Goal: Task Accomplishment & Management: Use online tool/utility

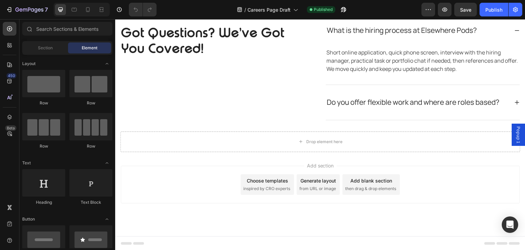
scroll to position [726, 0]
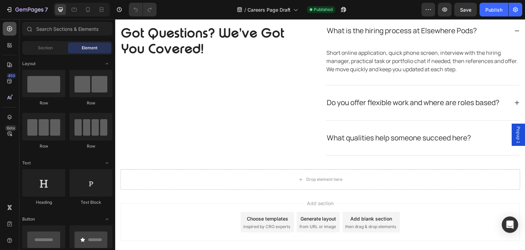
click at [8, 28] on icon at bounding box center [9, 28] width 7 height 7
click at [9, 51] on div at bounding box center [10, 45] width 14 height 14
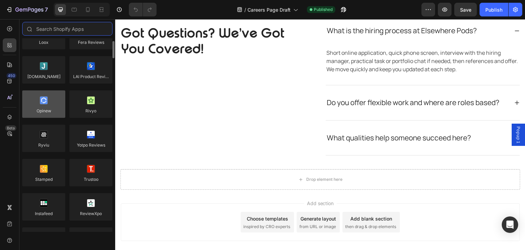
scroll to position [0, 0]
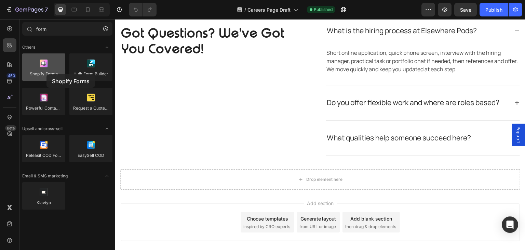
click at [47, 74] on div at bounding box center [43, 66] width 43 height 27
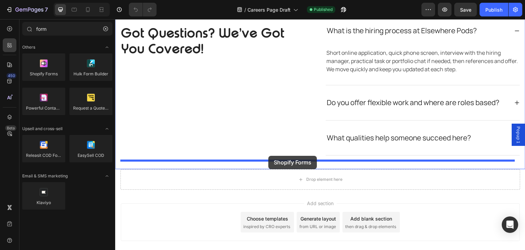
drag, startPoint x: 162, startPoint y: 93, endPoint x: 268, endPoint y: 156, distance: 123.7
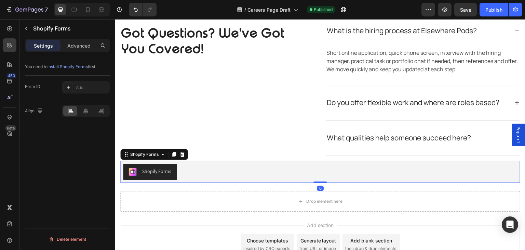
click at [164, 170] on div "Shopify Forms" at bounding box center [156, 171] width 29 height 7
click at [181, 154] on icon at bounding box center [182, 154] width 4 height 5
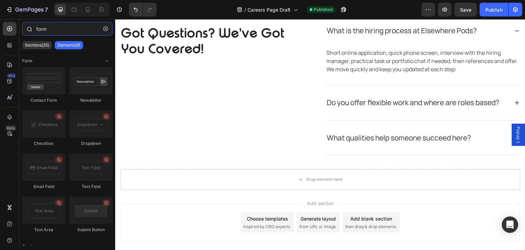
click at [58, 35] on input "form" at bounding box center [67, 29] width 90 height 14
type input "f"
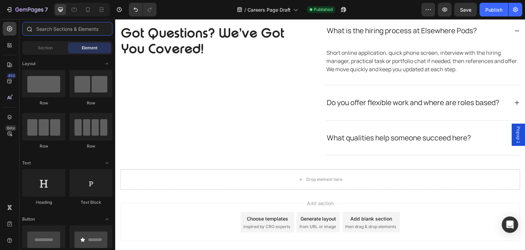
type input "p"
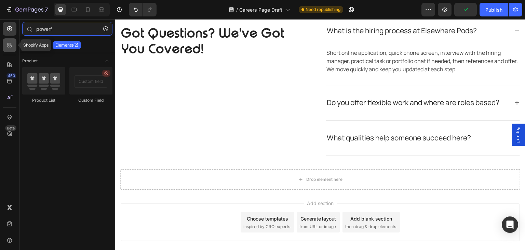
type input "powerf"
click at [8, 47] on icon at bounding box center [9, 46] width 2 height 2
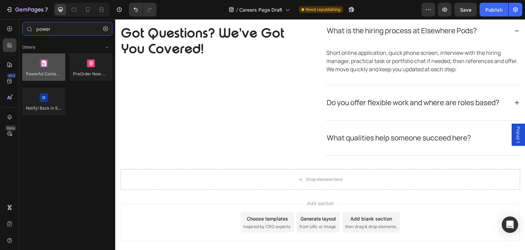
type input "power"
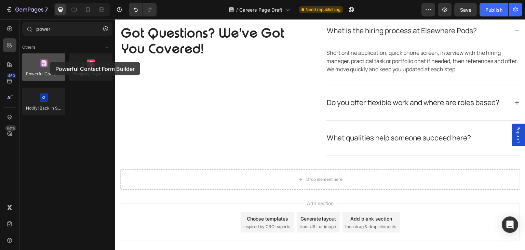
click at [50, 62] on div at bounding box center [43, 66] width 43 height 27
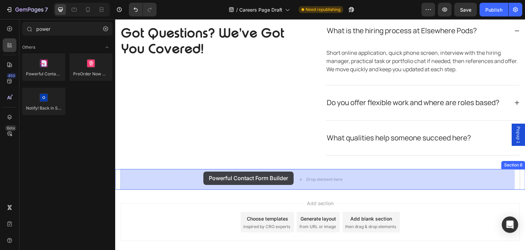
drag, startPoint x: 165, startPoint y: 81, endPoint x: 204, endPoint y: 171, distance: 98.1
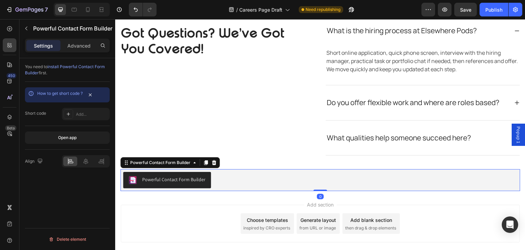
click at [187, 180] on div "Powerful Contact Form Builder" at bounding box center [173, 179] width 63 height 7
click at [82, 111] on div "Add..." at bounding box center [92, 114] width 32 height 6
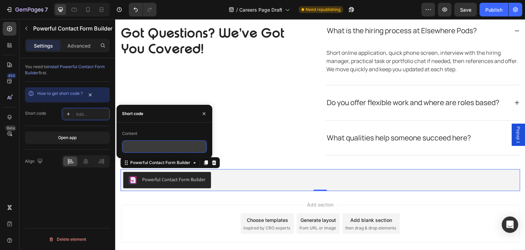
click at [141, 152] on input "text" at bounding box center [164, 146] width 85 height 12
paste input "<div class="globo-formbuilder" data-id="MTI3ODI1"></div>"
type input "<div class="globo-formbuilder" data-id="MTI3ODI1"></div>"
click at [184, 134] on div "Content" at bounding box center [164, 133] width 85 height 11
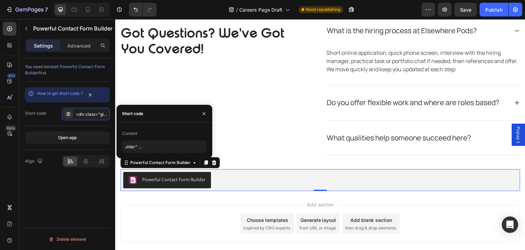
scroll to position [0, 0]
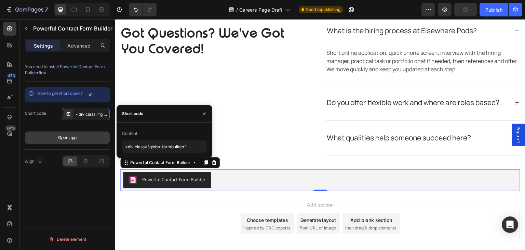
click at [75, 141] on button "Open app" at bounding box center [67, 137] width 85 height 12
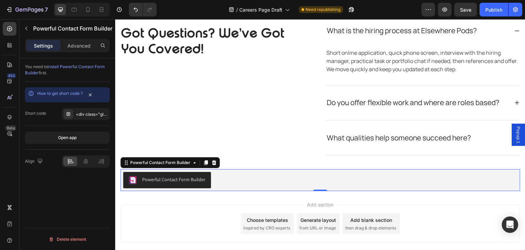
click at [75, 178] on div "You need to install Powerful Contact Form Builder first. How to get short code …" at bounding box center [67, 163] width 96 height 211
click at [90, 68] on span "install Powerful Contact Form Builder" at bounding box center [65, 69] width 80 height 11
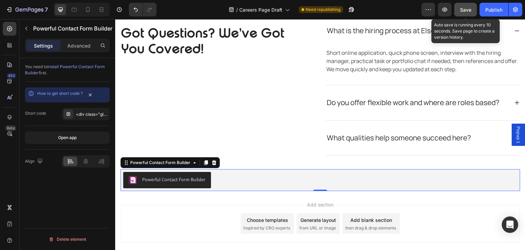
click at [466, 10] on span "Save" at bounding box center [465, 10] width 11 height 6
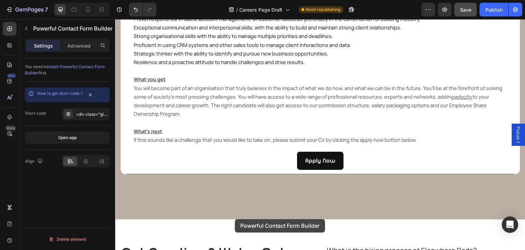
scroll to position [806, 0]
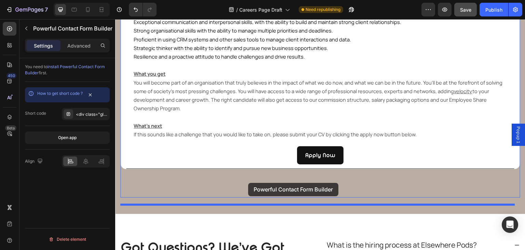
drag, startPoint x: 229, startPoint y: 142, endPoint x: 249, endPoint y: 183, distance: 45.6
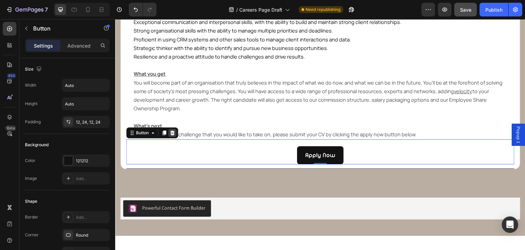
click at [174, 135] on icon at bounding box center [172, 132] width 4 height 5
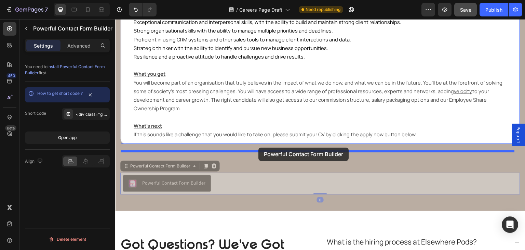
drag, startPoint x: 262, startPoint y: 192, endPoint x: 259, endPoint y: 147, distance: 44.6
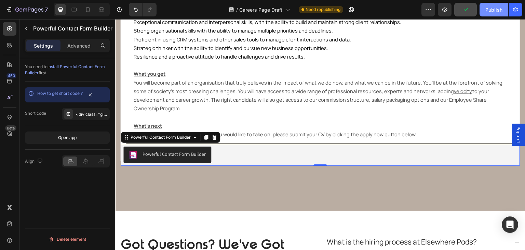
click at [488, 12] on div "Publish" at bounding box center [494, 9] width 17 height 7
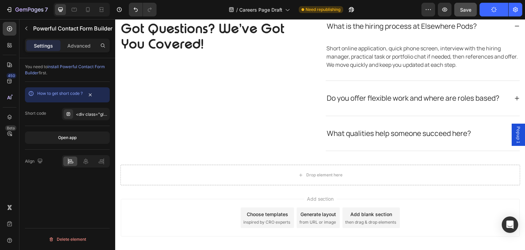
scroll to position [1062, 0]
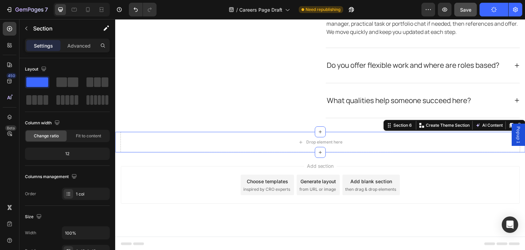
click at [515, 137] on span "Popup 1" at bounding box center [518, 134] width 7 height 17
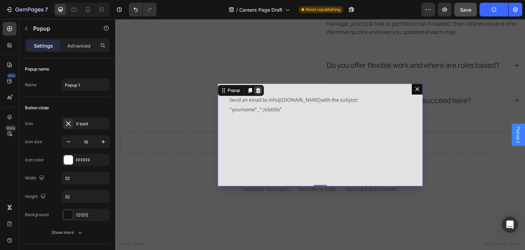
click at [256, 93] on div "Dialog content" at bounding box center [258, 90] width 8 height 8
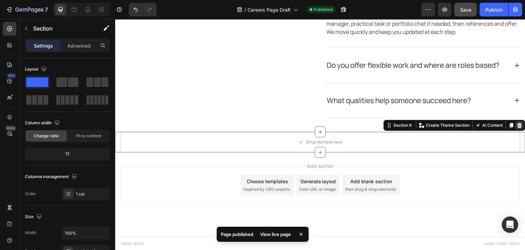
click at [516, 127] on div at bounding box center [520, 125] width 8 height 8
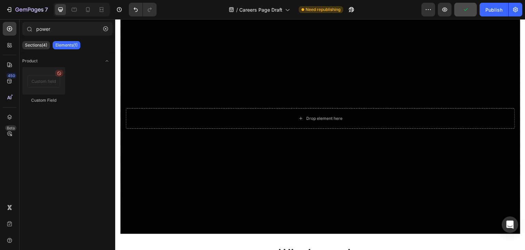
scroll to position [240, 0]
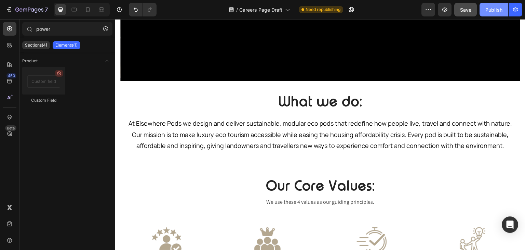
click at [482, 13] on button "Publish" at bounding box center [494, 10] width 29 height 14
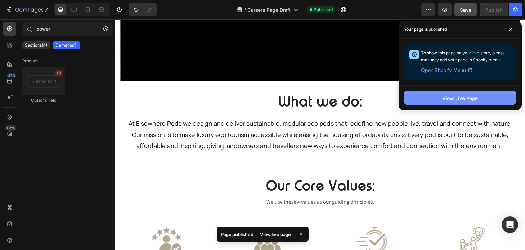
click at [412, 97] on button "View Live Page" at bounding box center [460, 98] width 112 height 14
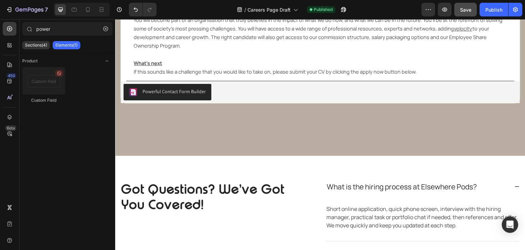
scroll to position [866, 0]
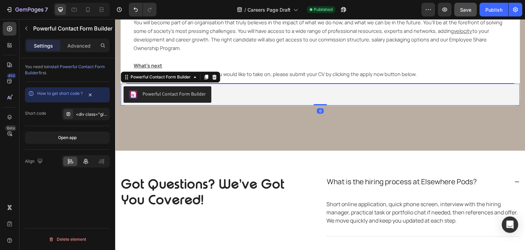
click at [87, 164] on div at bounding box center [86, 161] width 14 height 10
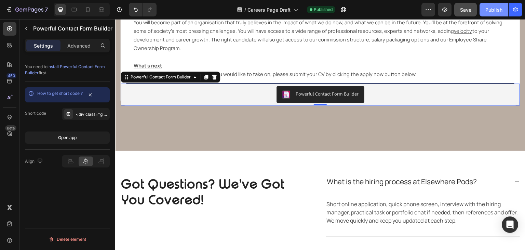
click at [487, 11] on div "Publish" at bounding box center [494, 9] width 17 height 7
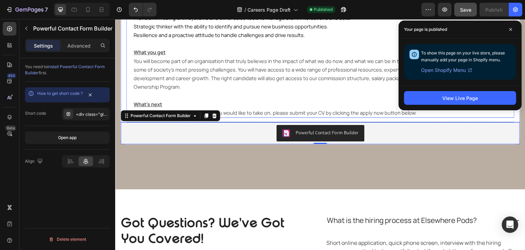
scroll to position [826, 0]
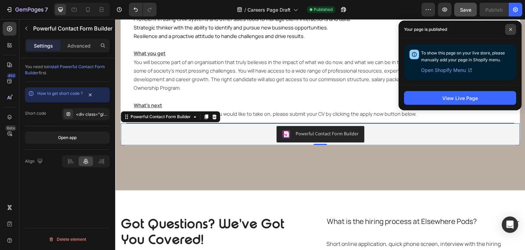
click at [509, 30] on icon at bounding box center [510, 29] width 3 height 3
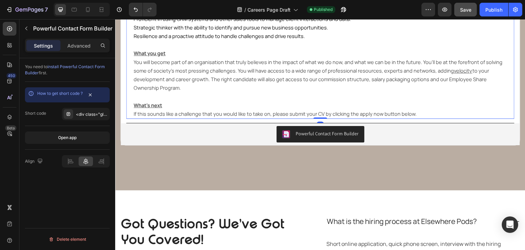
click at [341, 117] on span "If this sounds like a challenge that you would like to take on, please submit y…" at bounding box center [275, 113] width 283 height 7
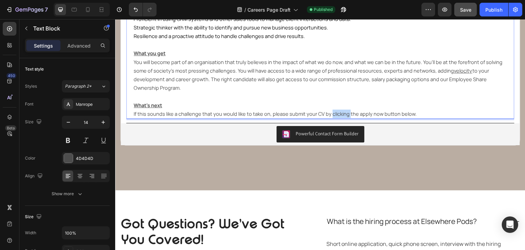
click at [341, 117] on span "If this sounds like a challenge that you would like to take on, please submit y…" at bounding box center [275, 113] width 283 height 7
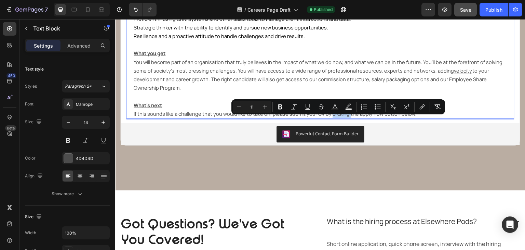
click at [331, 117] on span "If this sounds like a challenge that you would like to take on, please submit y…" at bounding box center [275, 113] width 283 height 7
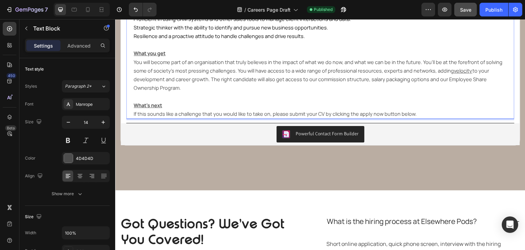
click at [325, 117] on span "If this sounds like a challenge that you would like to take on, please submit y…" at bounding box center [275, 113] width 283 height 7
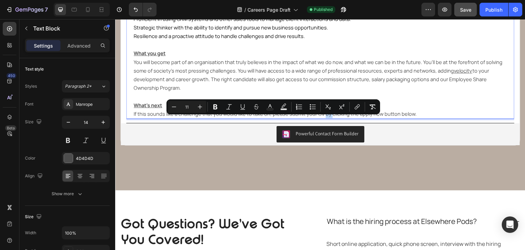
click at [325, 117] on span "If this sounds like a challenge that you would like to take on, please submit y…" at bounding box center [275, 113] width 283 height 7
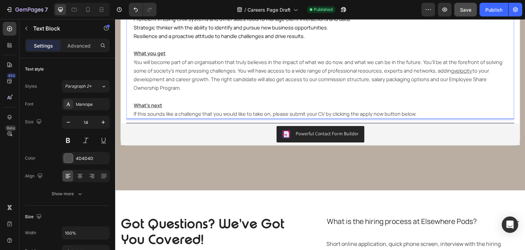
click at [394, 117] on span "If this sounds like a challenge that you would like to take on, please submit y…" at bounding box center [275, 113] width 283 height 7
click at [486, 7] on div "Publish" at bounding box center [494, 9] width 17 height 7
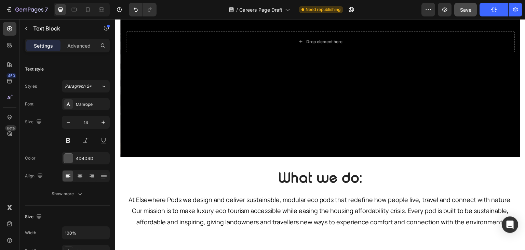
scroll to position [157, 0]
